Goal: Navigation & Orientation: Find specific page/section

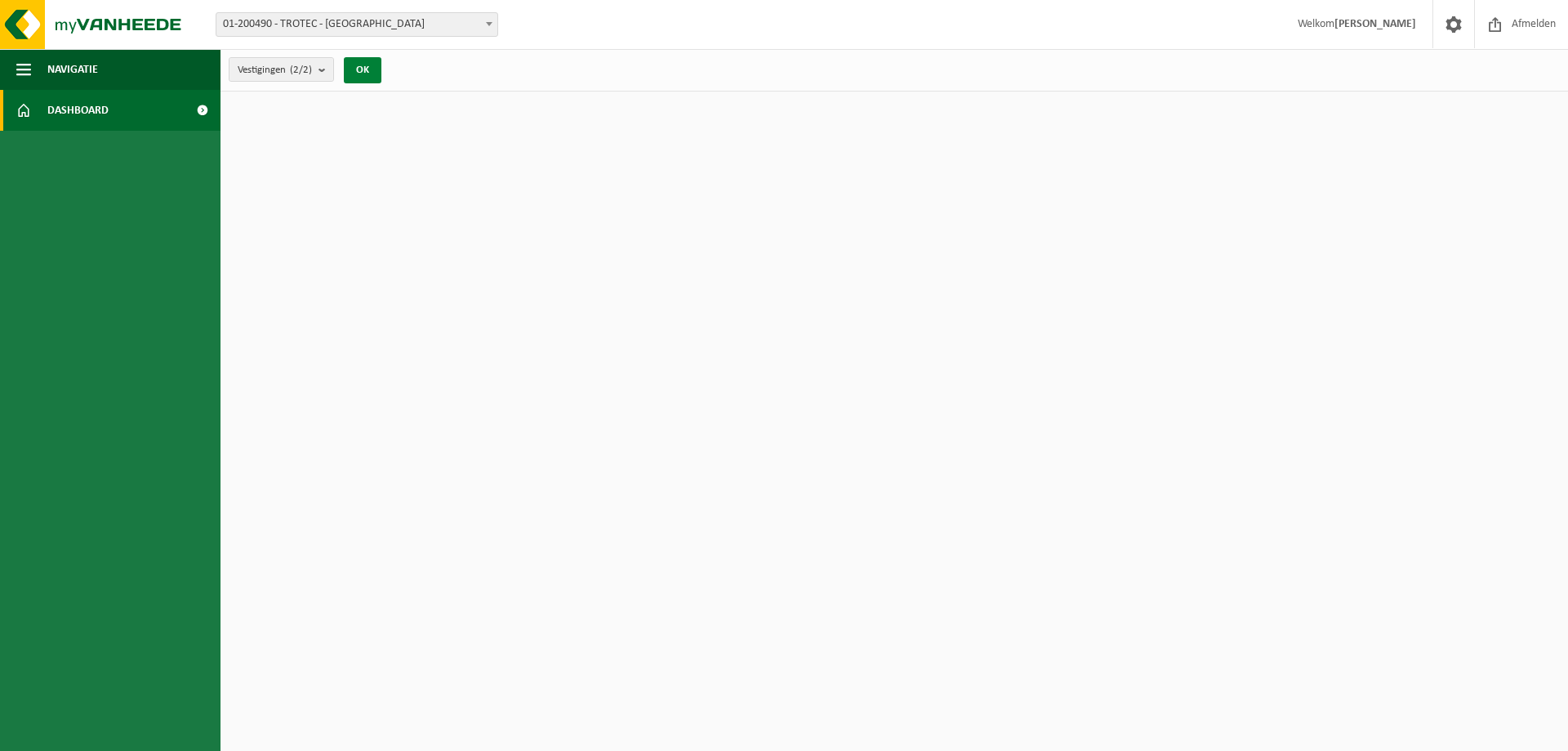
click at [373, 68] on button "OK" at bounding box center [362, 70] width 38 height 26
click at [86, 120] on span "Dashboard" at bounding box center [77, 110] width 61 height 41
click at [136, 108] on link "Dashboard" at bounding box center [110, 110] width 221 height 41
click at [362, 22] on span "01-200490 - TROTEC - [GEOGRAPHIC_DATA]" at bounding box center [357, 25] width 281 height 23
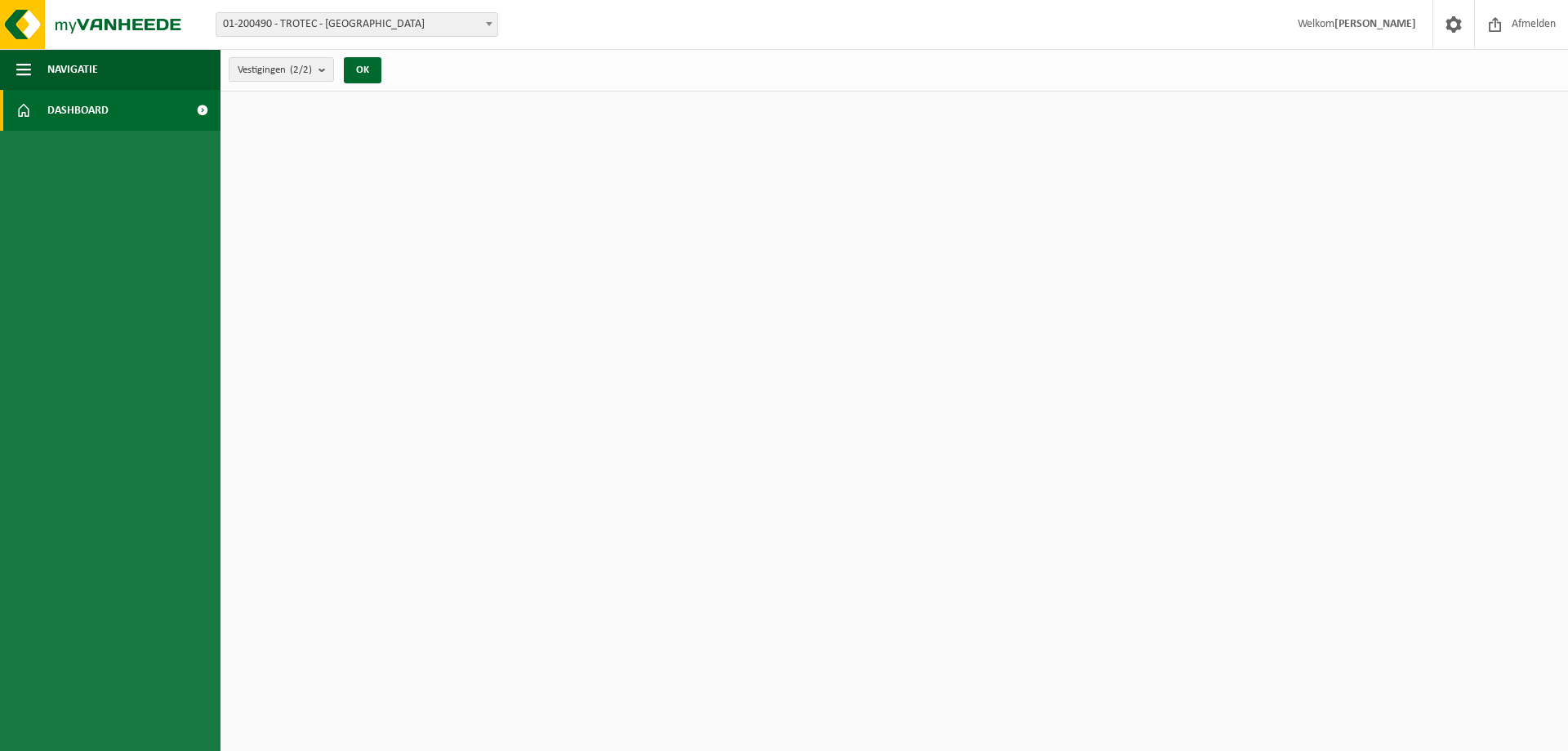
click at [106, 114] on span "Dashboard" at bounding box center [77, 110] width 61 height 41
click at [108, 112] on link "Dashboard" at bounding box center [110, 110] width 221 height 41
click at [73, 71] on span "Navigatie" at bounding box center [73, 70] width 50 height 41
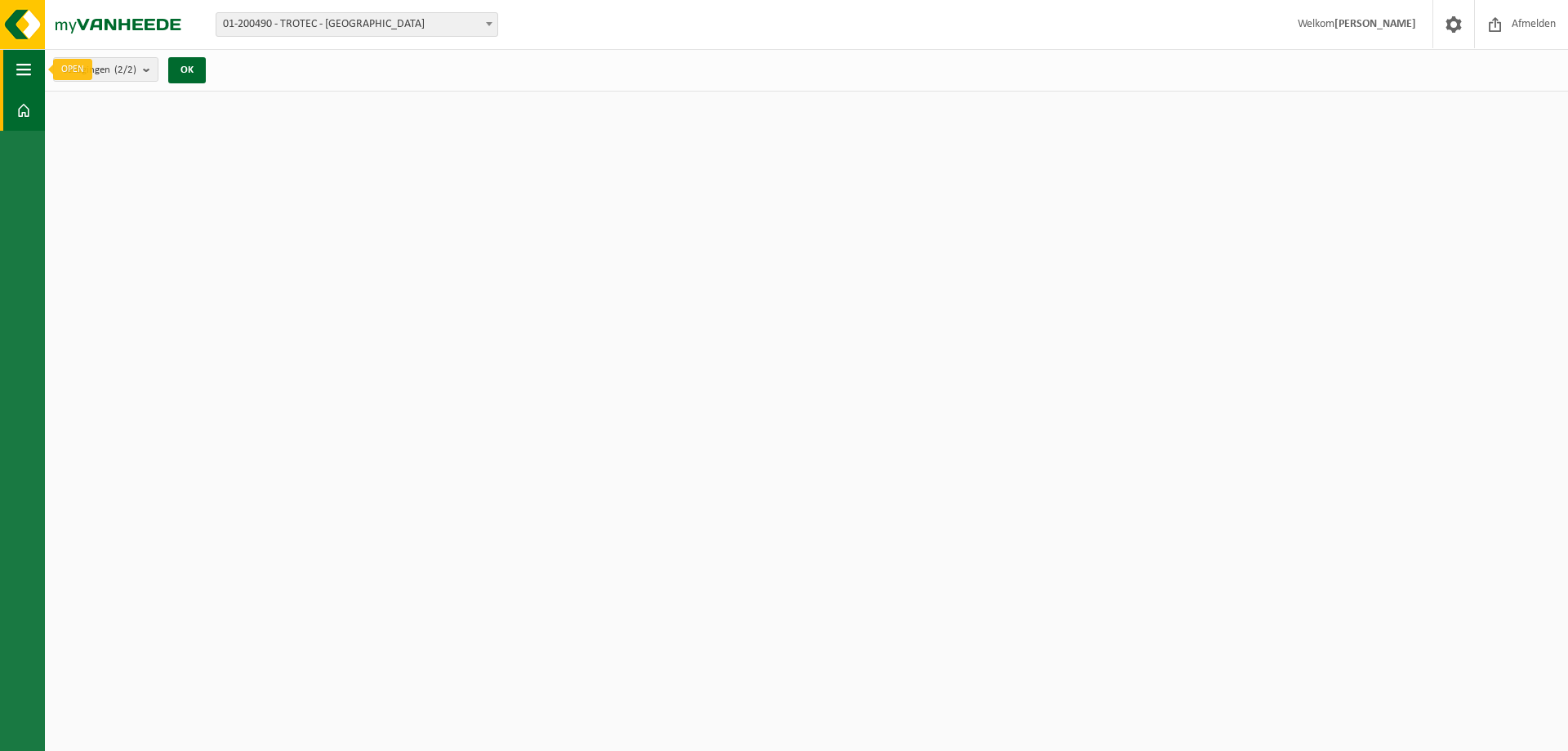
click at [30, 74] on span "button" at bounding box center [23, 70] width 15 height 41
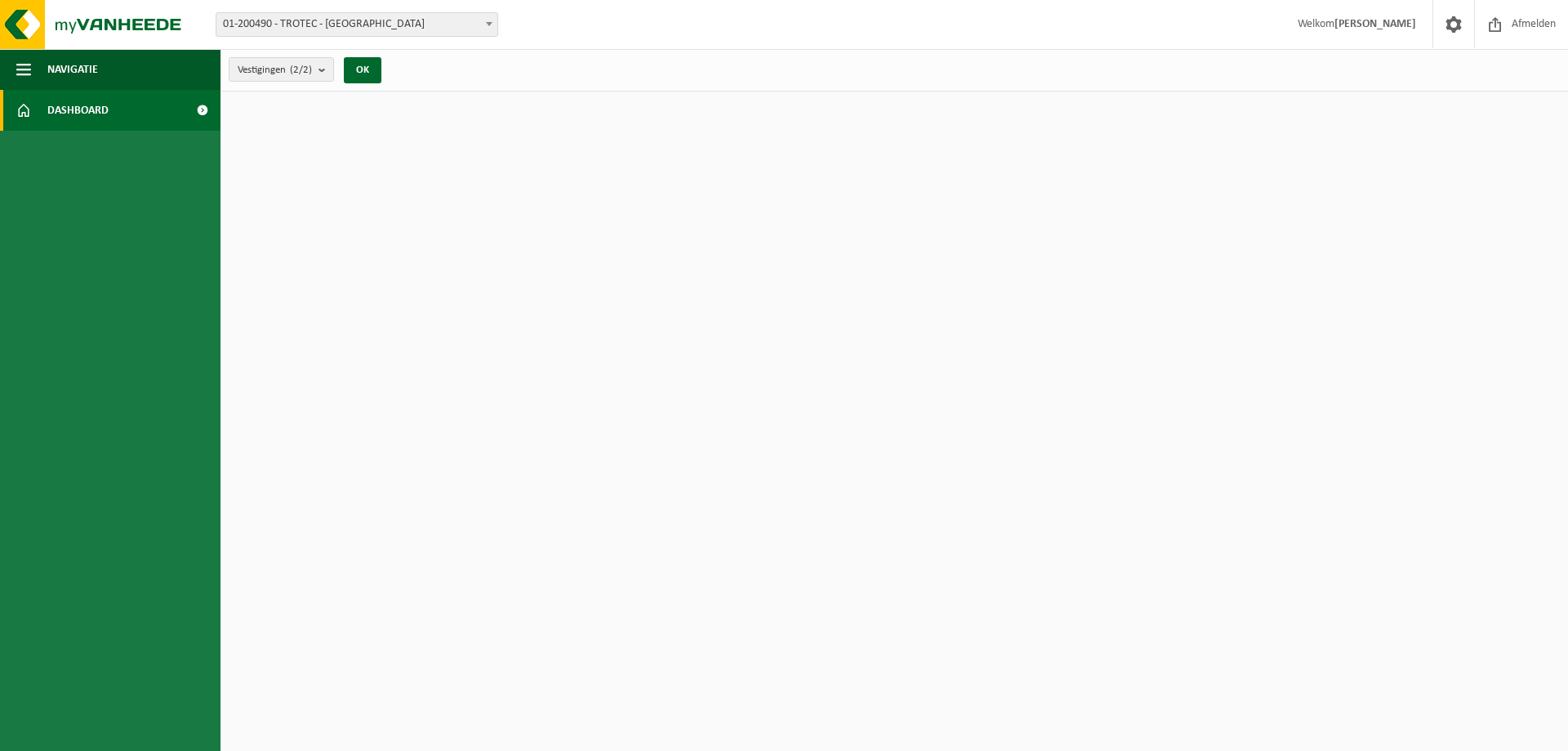
click at [200, 106] on span at bounding box center [202, 110] width 37 height 41
click at [322, 71] on b "submit" at bounding box center [325, 70] width 15 height 23
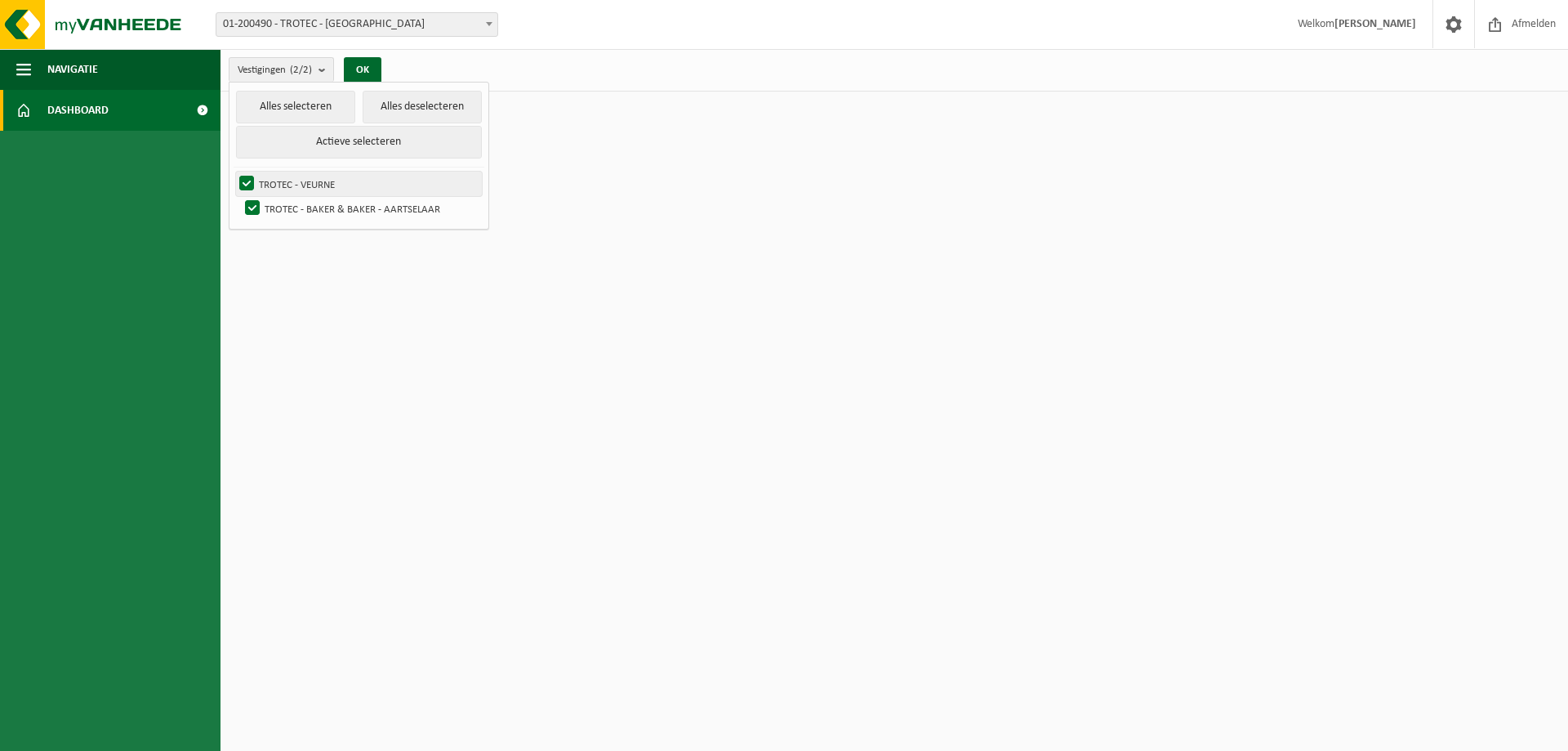
click at [322, 186] on label "TROTEC - VEURNE" at bounding box center [359, 183] width 246 height 24
click at [233, 171] on input "TROTEC - VEURNE" at bounding box center [233, 170] width 1 height 1
click at [322, 186] on label "TROTEC - VEURNE" at bounding box center [359, 183] width 246 height 24
click at [233, 171] on input "TROTEC - VEURNE" at bounding box center [233, 170] width 1 height 1
checkbox input "true"
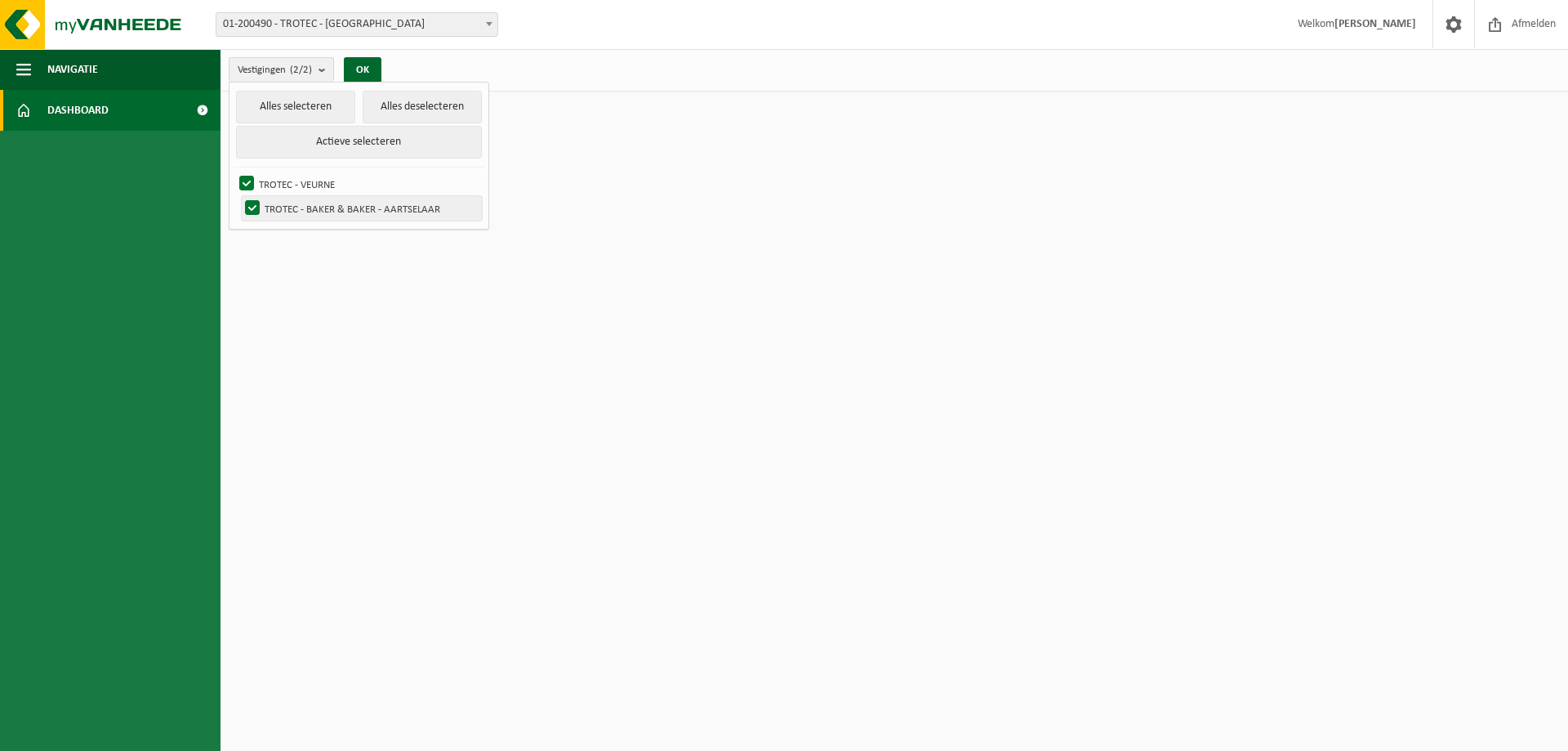
click at [256, 207] on label "TROTEC - BAKER & BAKER - AARTSELAAR" at bounding box center [362, 208] width 240 height 24
click at [239, 196] on input "TROTEC - BAKER & BAKER - AARTSELAAR" at bounding box center [238, 195] width 1 height 1
click at [286, 108] on button "Alles selecteren" at bounding box center [295, 107] width 119 height 33
click at [251, 205] on label "TROTEC - BAKER & BAKER - AARTSELAAR" at bounding box center [362, 208] width 240 height 24
click at [239, 196] on input "TROTEC - BAKER & BAKER - AARTSELAAR" at bounding box center [238, 195] width 1 height 1
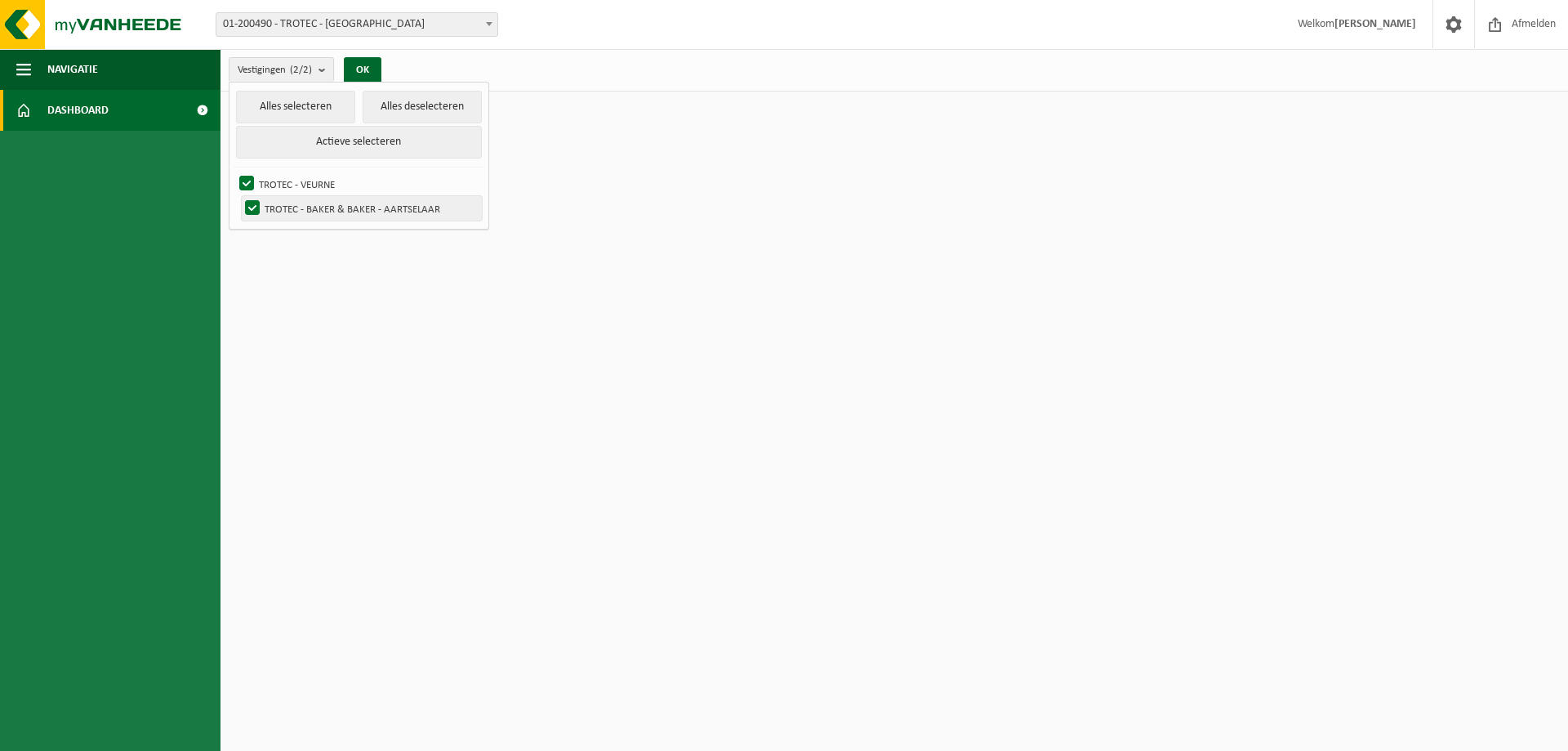
checkbox input "false"
click at [364, 69] on button "OK" at bounding box center [362, 70] width 38 height 26
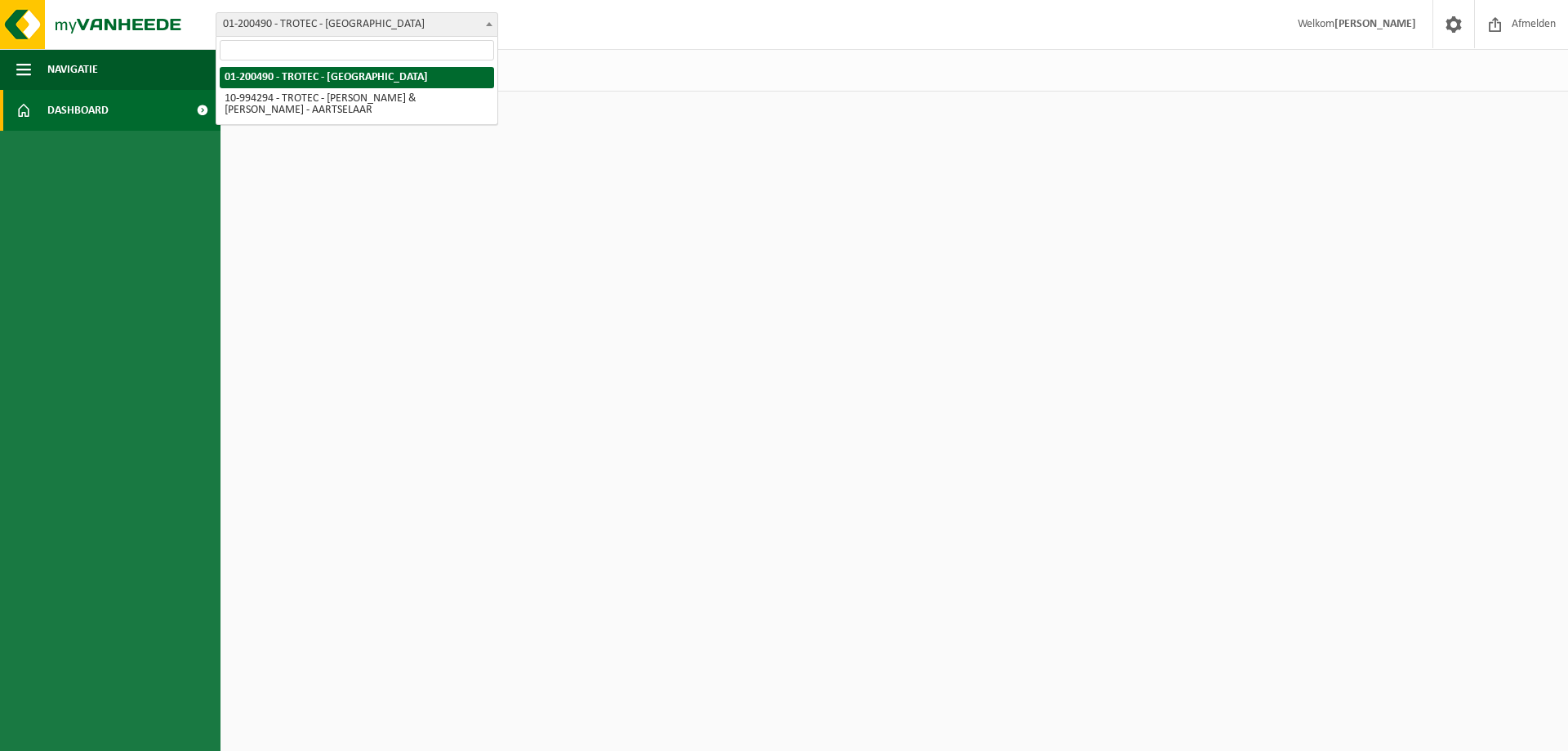
click at [488, 18] on span at bounding box center [489, 24] width 16 height 21
click at [372, 76] on button "OK" at bounding box center [362, 70] width 38 height 26
click at [125, 111] on link "Dashboard" at bounding box center [110, 110] width 221 height 41
click at [108, 116] on link "Dashboard" at bounding box center [110, 110] width 221 height 41
click at [176, 110] on link "Dashboard" at bounding box center [110, 110] width 221 height 41
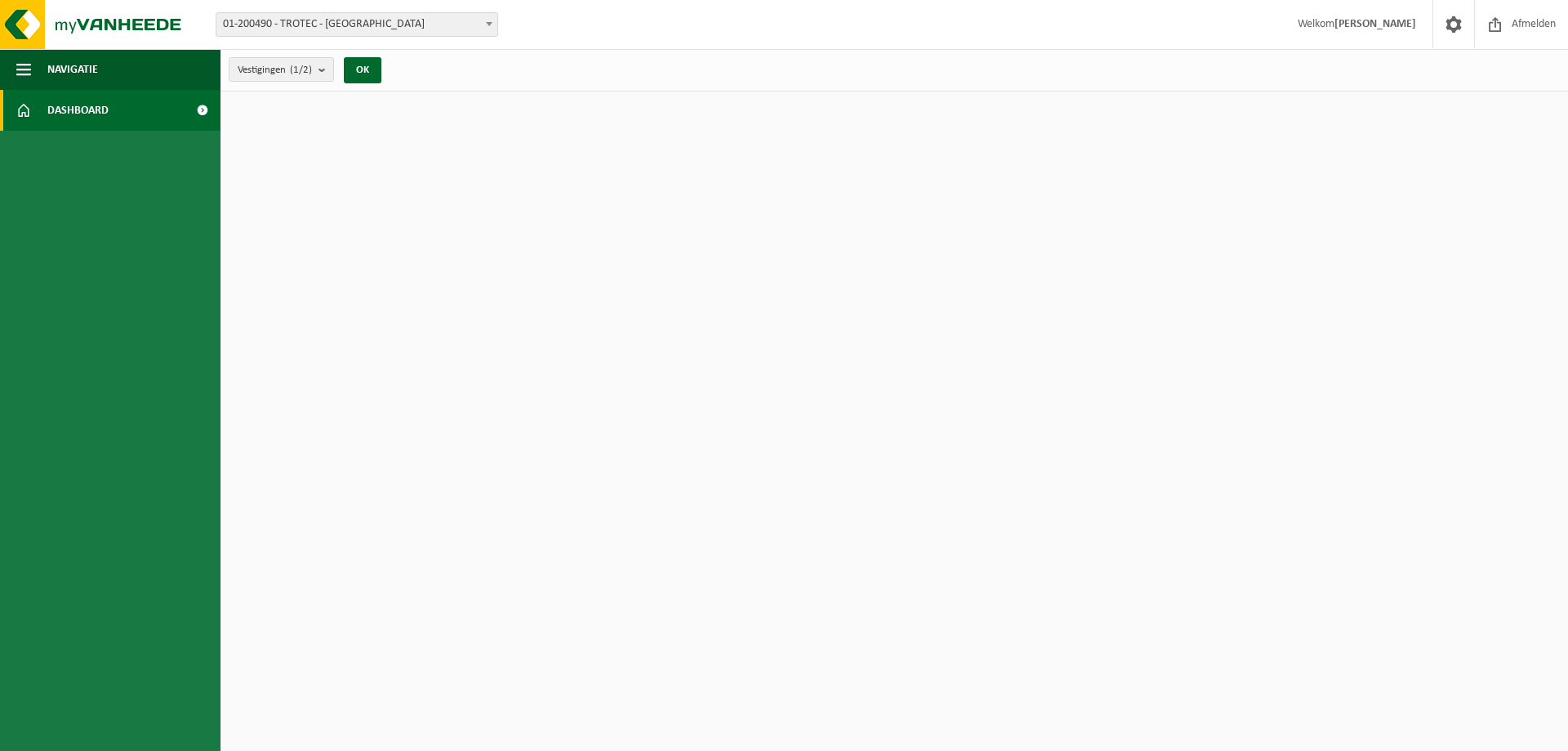
click at [205, 105] on span at bounding box center [202, 110] width 37 height 41
click at [359, 69] on button "OK" at bounding box center [362, 70] width 38 height 26
click at [327, 66] on b "submit" at bounding box center [325, 70] width 15 height 23
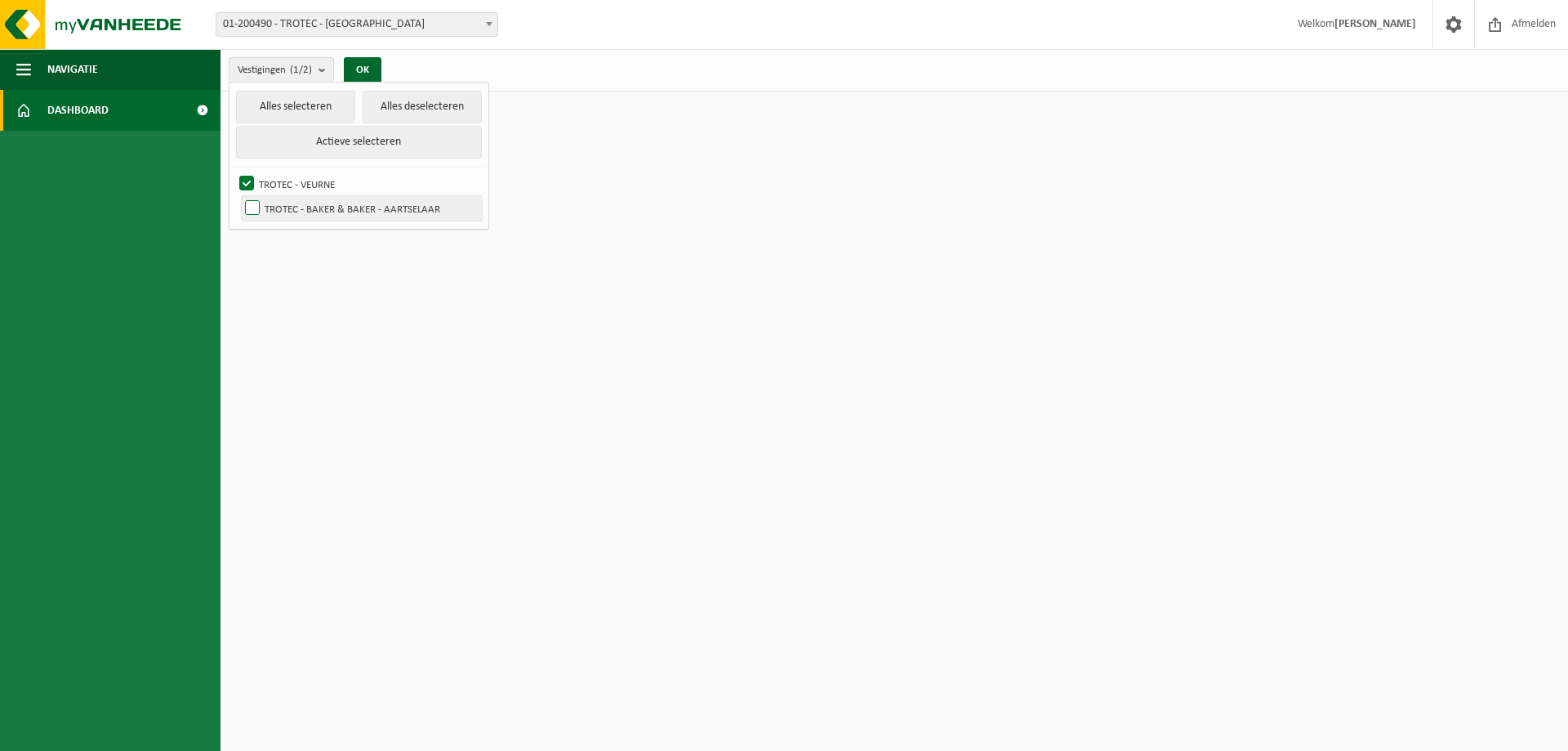
click at [261, 208] on label "TROTEC - BAKER & BAKER - AARTSELAAR" at bounding box center [362, 208] width 240 height 24
click at [239, 196] on input "TROTEC - BAKER & BAKER - AARTSELAAR" at bounding box center [238, 195] width 1 height 1
checkbox input "true"
click at [423, 133] on button "Actieve selecteren" at bounding box center [359, 142] width 246 height 33
click at [352, 71] on button "OK" at bounding box center [362, 70] width 38 height 26
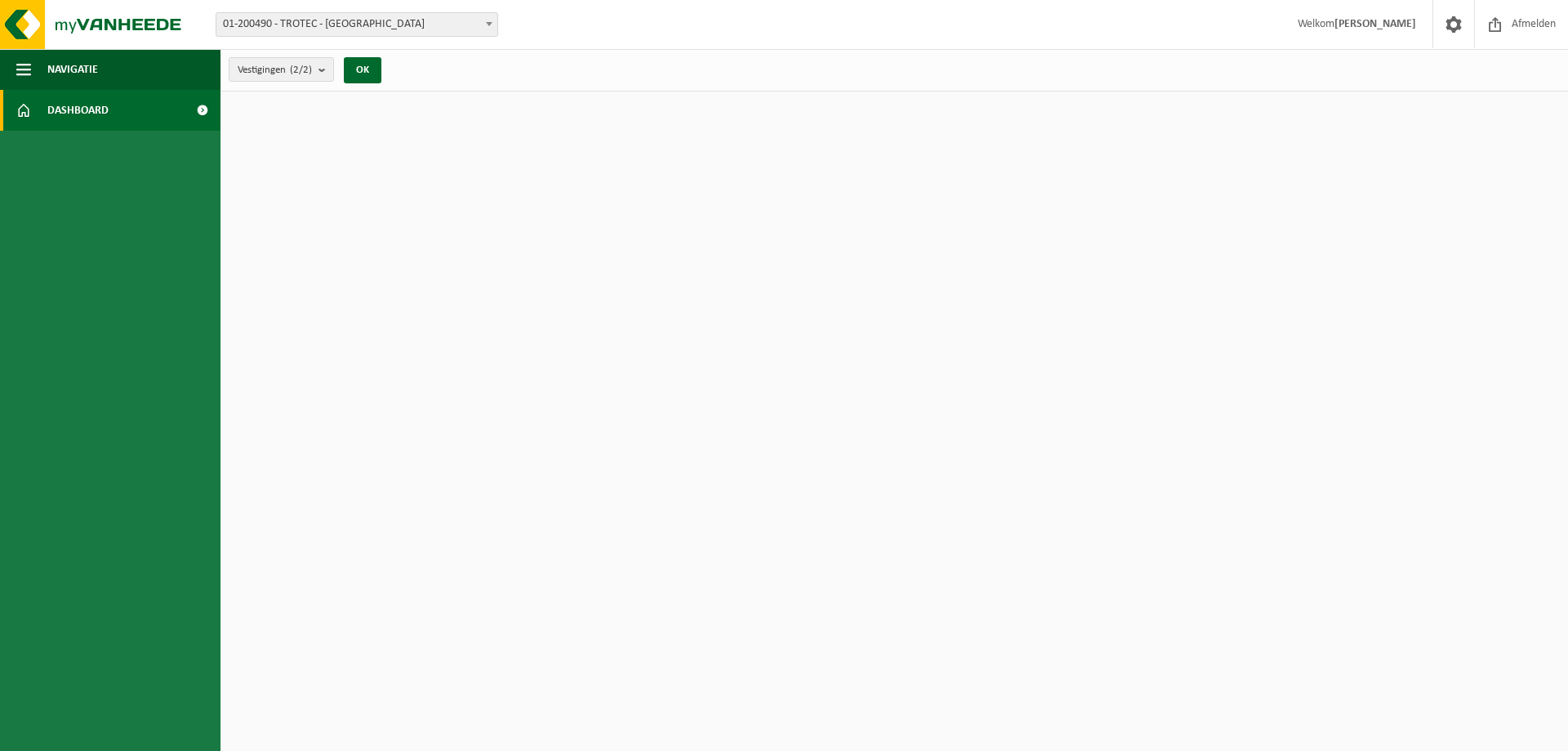
click at [198, 105] on span at bounding box center [202, 110] width 37 height 41
